Goal: Information Seeking & Learning: Learn about a topic

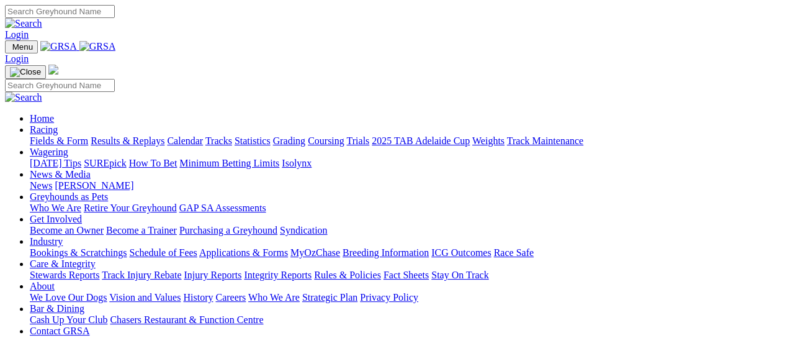
click at [146, 135] on link "Results & Replays" at bounding box center [128, 140] width 74 height 11
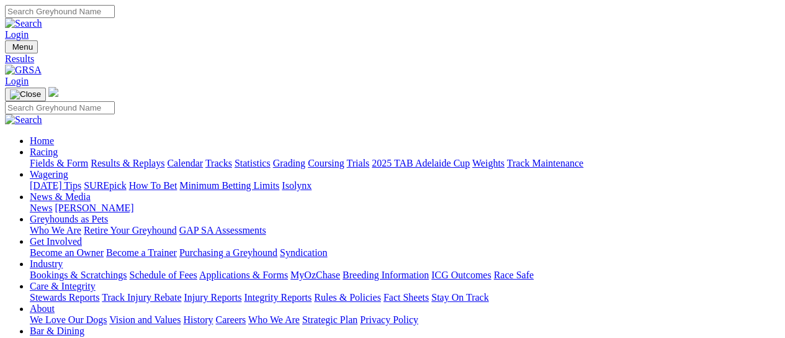
click at [56, 158] on link "Fields & Form" at bounding box center [59, 163] width 58 height 11
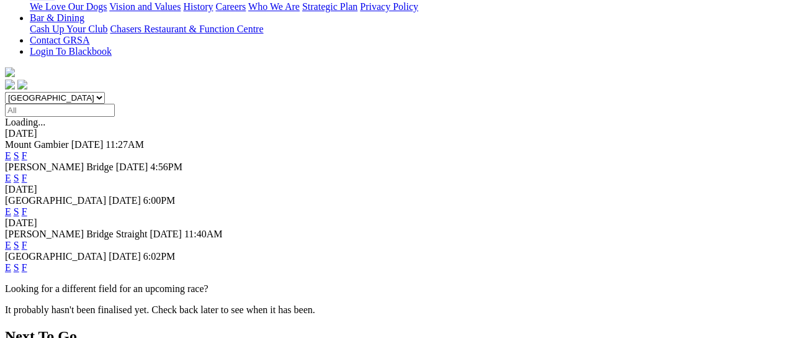
scroll to position [331, 0]
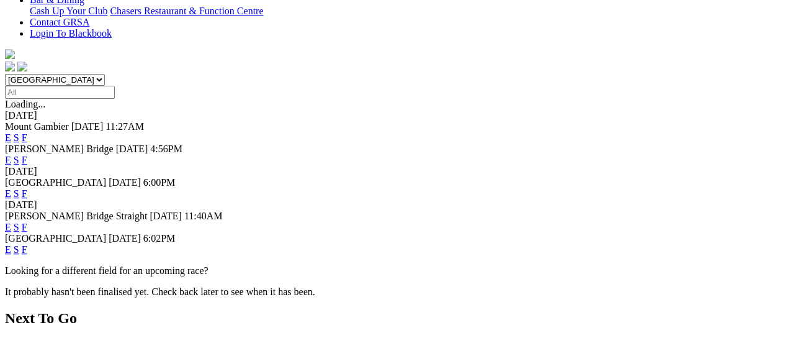
click at [27, 222] on link "F" at bounding box center [25, 227] width 6 height 11
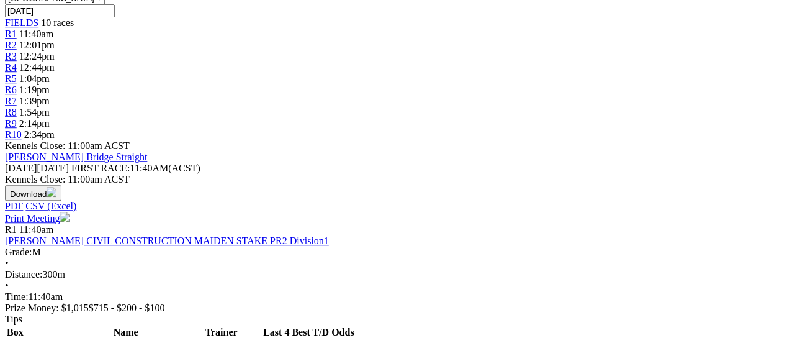
scroll to position [331, 0]
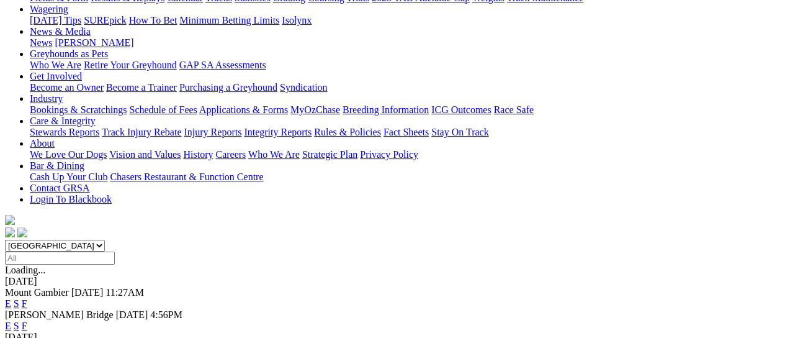
scroll to position [248, 0]
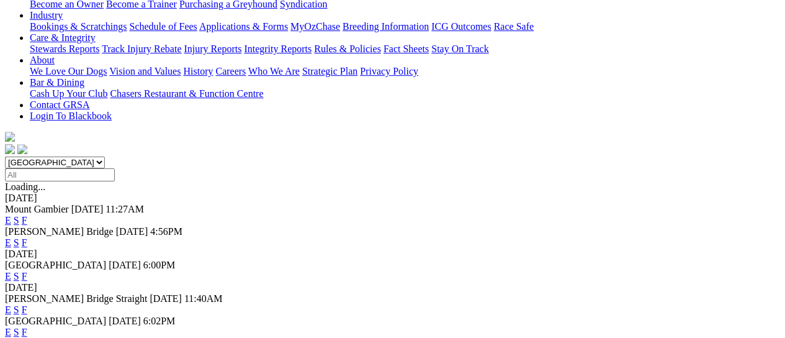
click at [27, 271] on link "F" at bounding box center [25, 276] width 6 height 11
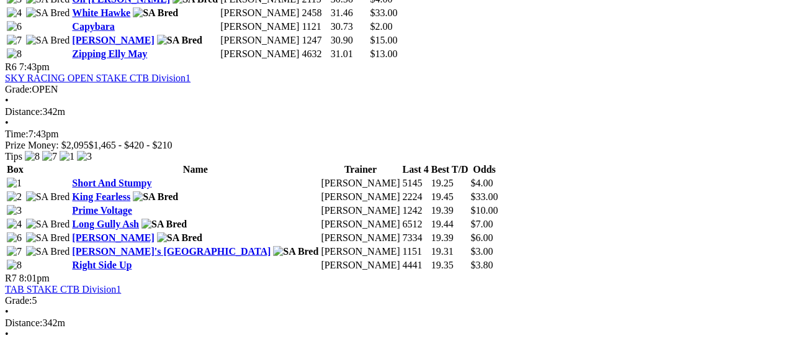
scroll to position [1490, 0]
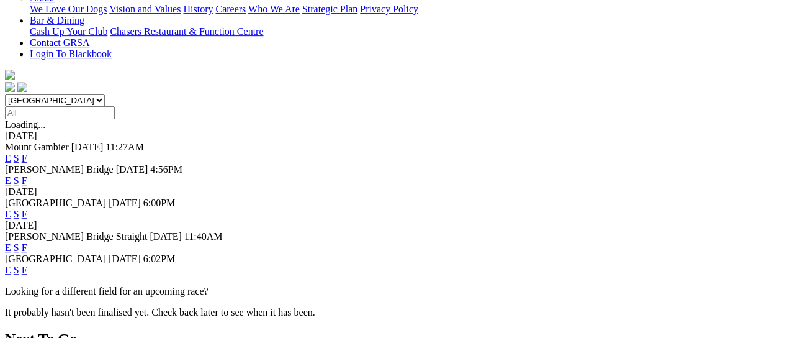
scroll to position [331, 0]
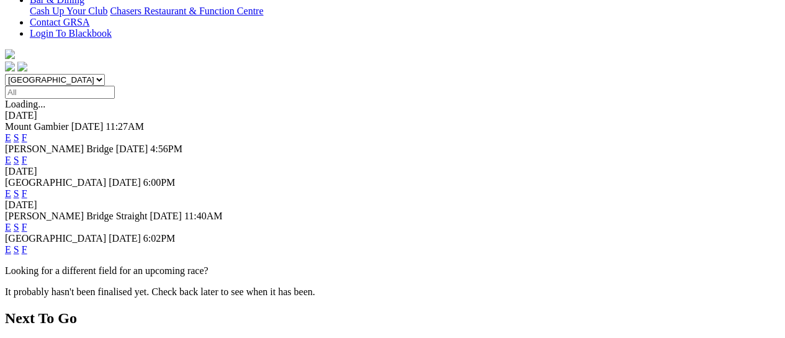
click at [27, 244] on link "F" at bounding box center [25, 249] width 6 height 11
